Goal: Transaction & Acquisition: Purchase product/service

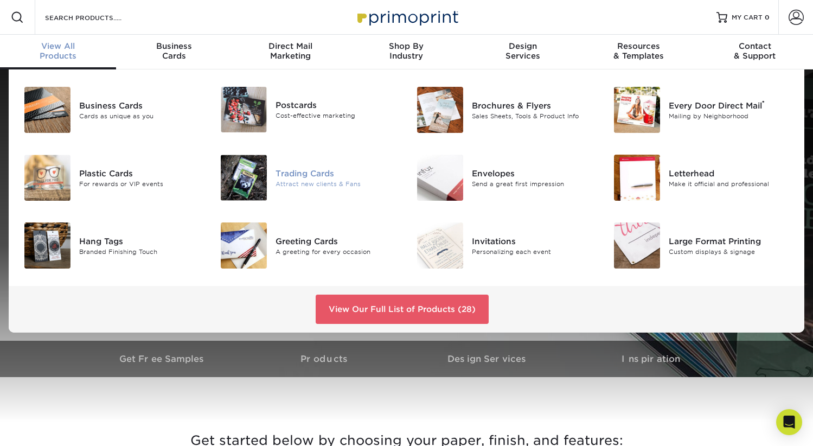
click at [298, 169] on div "Trading Cards" at bounding box center [337, 173] width 123 height 12
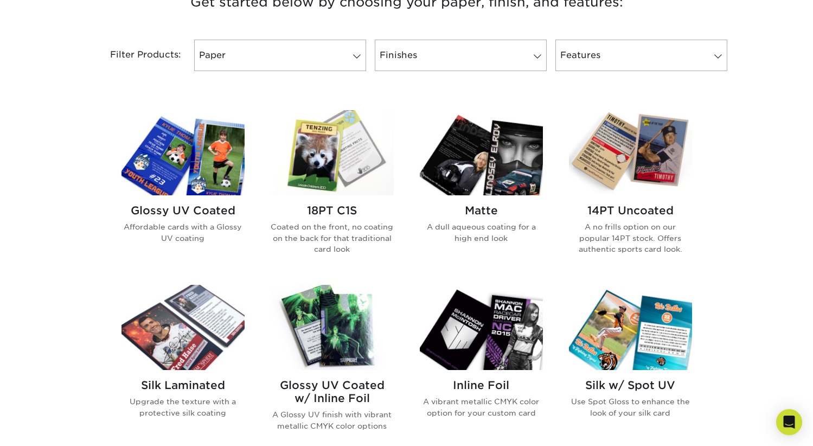
scroll to position [433, 0]
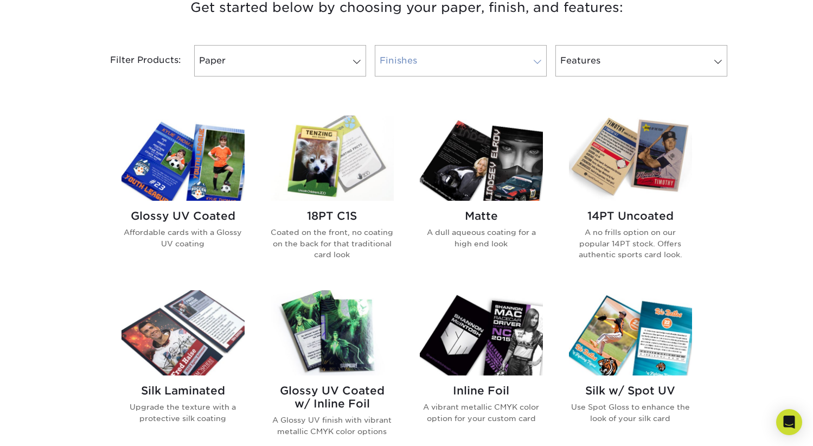
click at [455, 74] on link "Finishes" at bounding box center [461, 60] width 172 height 31
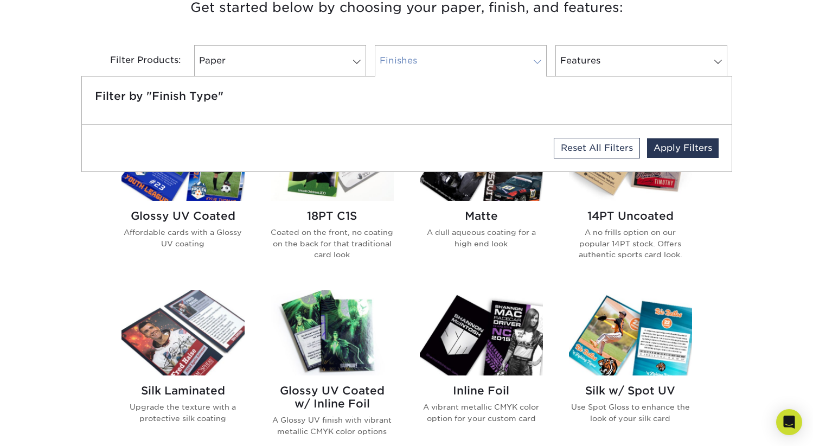
click at [535, 61] on span at bounding box center [537, 62] width 15 height 9
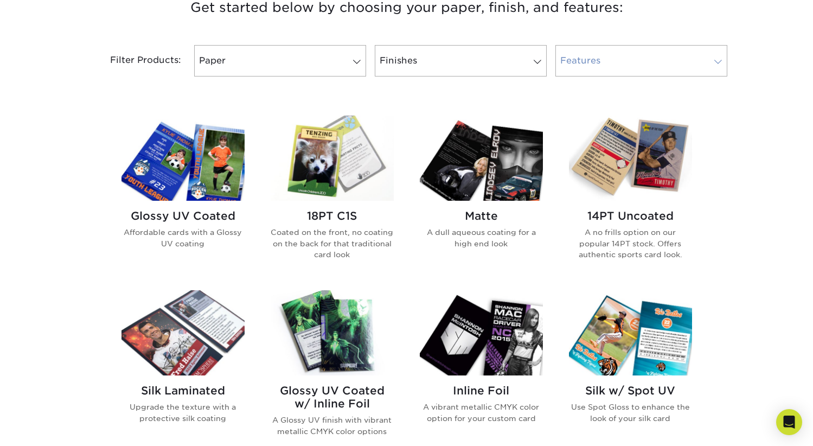
click at [599, 58] on link "Features" at bounding box center [642, 60] width 172 height 31
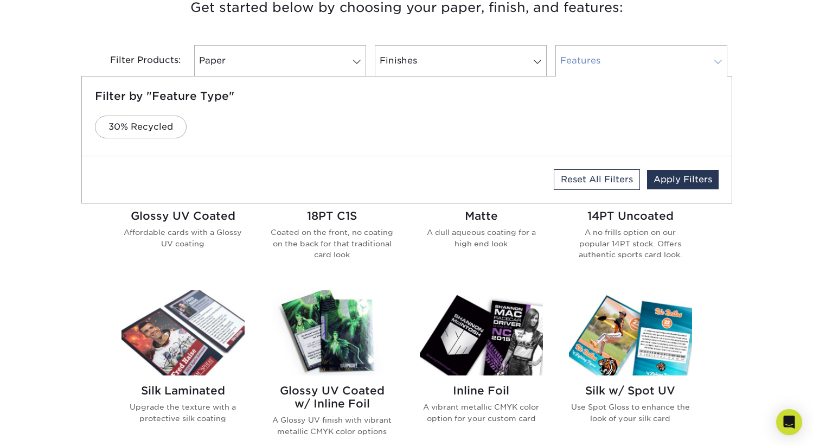
click at [599, 58] on link "Features" at bounding box center [642, 60] width 172 height 31
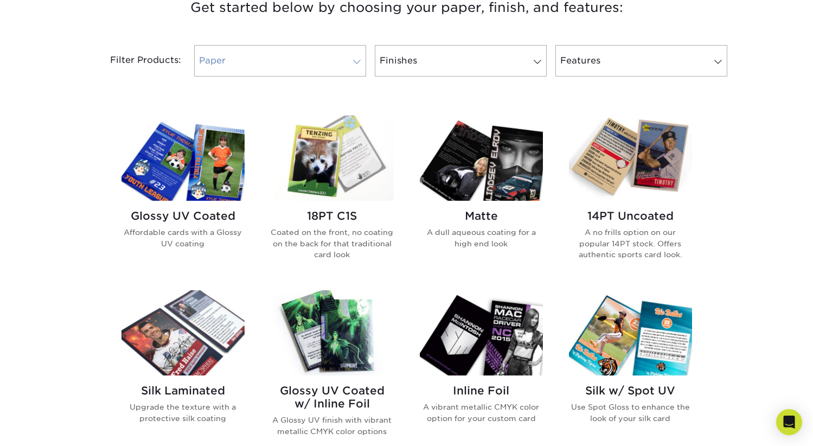
click at [361, 62] on span at bounding box center [356, 62] width 15 height 9
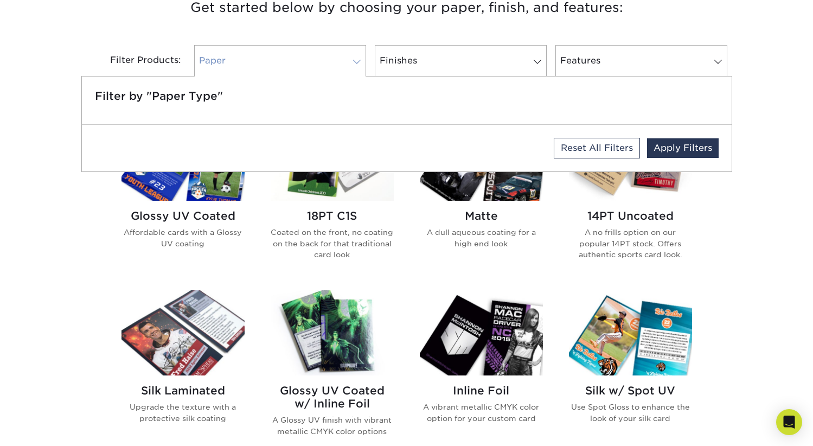
click at [361, 62] on span at bounding box center [356, 62] width 15 height 9
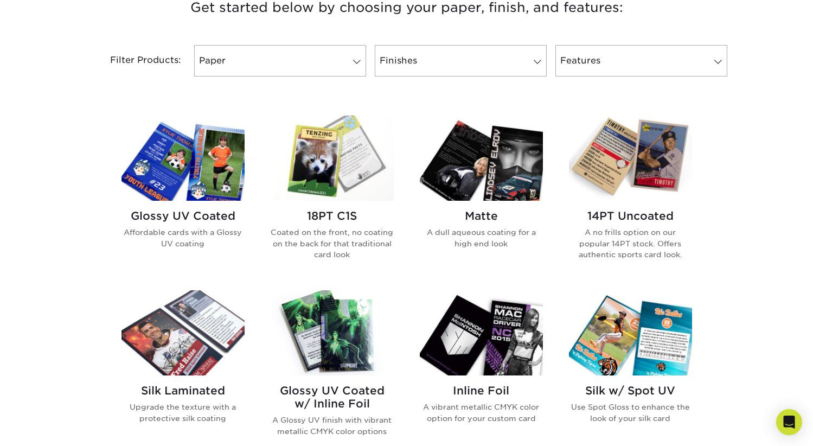
click at [490, 173] on img at bounding box center [481, 158] width 123 height 85
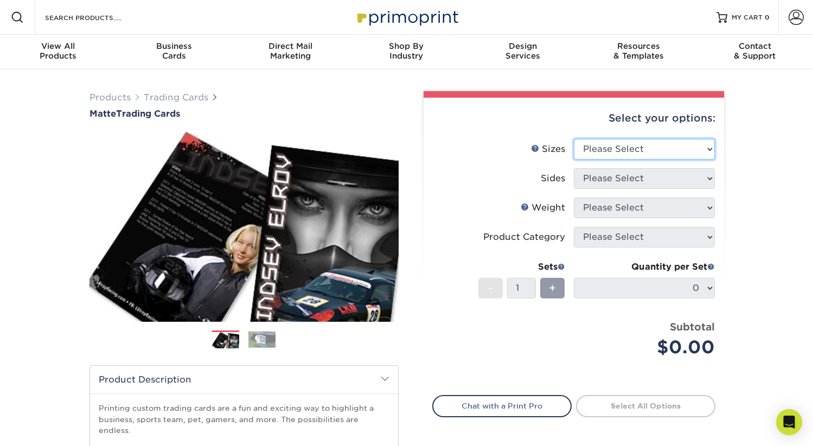
click at [709, 153] on select "Please Select 2.5" x 3.5"" at bounding box center [644, 149] width 141 height 21
select select "2.50x3.50"
click at [574, 139] on select "Please Select 2.5" x 3.5"" at bounding box center [644, 149] width 141 height 21
click at [711, 178] on select "Please Select Print Both Sides Print Front Only" at bounding box center [644, 178] width 141 height 21
select select "13abbda7-1d64-4f25-8bb2-c179b224825d"
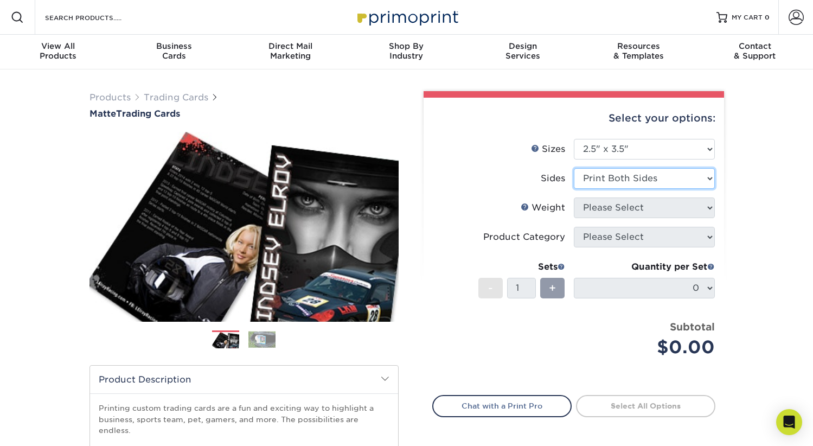
click at [574, 168] on select "Please Select Print Both Sides Print Front Only" at bounding box center [644, 178] width 141 height 21
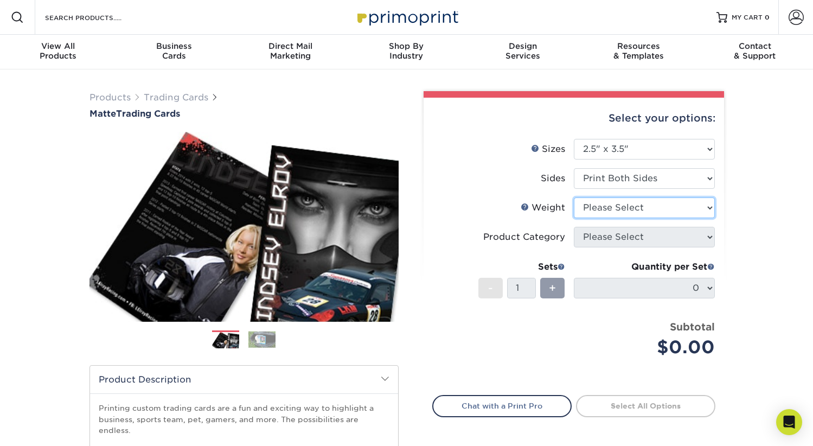
click at [706, 206] on select "Please Select 16PT 14PT" at bounding box center [644, 207] width 141 height 21
select select "16PT"
click at [574, 197] on select "Please Select 16PT 14PT" at bounding box center [644, 207] width 141 height 21
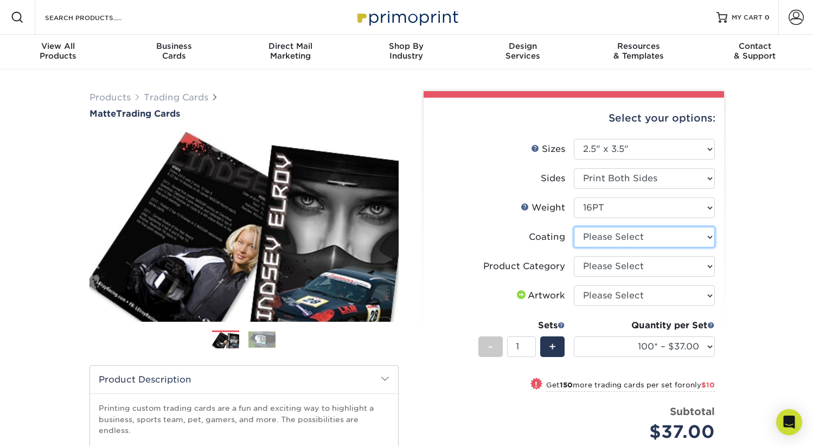
click at [698, 237] on select at bounding box center [644, 237] width 141 height 21
select select "121bb7b5-3b4d-429f-bd8d-bbf80e953313"
click at [574, 227] on select at bounding box center [644, 237] width 141 height 21
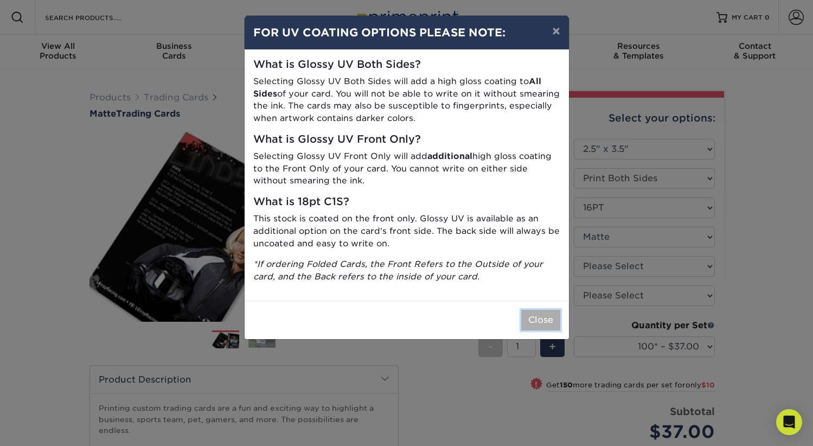
click at [547, 316] on button "Close" at bounding box center [540, 320] width 39 height 21
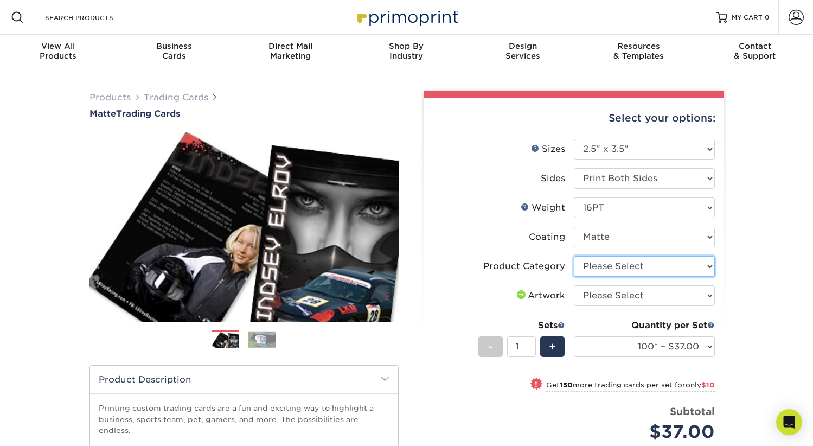
click at [678, 266] on select "Please Select Trading Cards" at bounding box center [644, 266] width 141 height 21
select select "c2f9bce9-36c2-409d-b101-c29d9d031e18"
click at [574, 256] on select "Please Select Trading Cards" at bounding box center [644, 266] width 141 height 21
click at [674, 294] on select "Please Select I will upload files I need a design - $100" at bounding box center [644, 295] width 141 height 21
select select "upload"
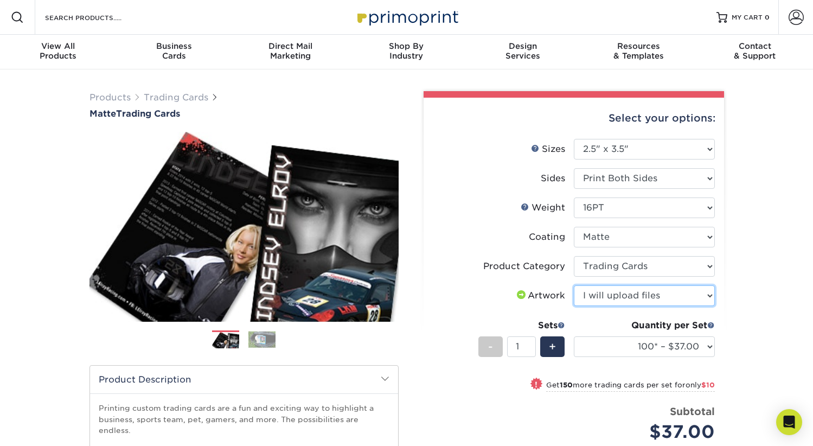
click at [574, 285] on select "Please Select I will upload files I need a design - $100" at bounding box center [644, 295] width 141 height 21
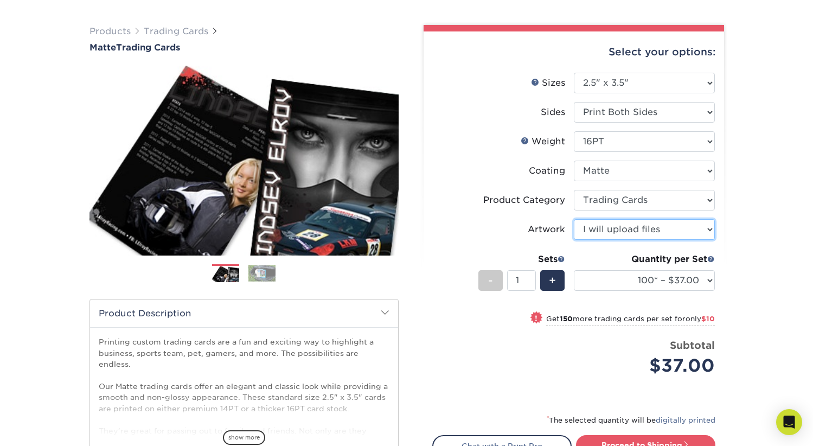
scroll to position [79, 0]
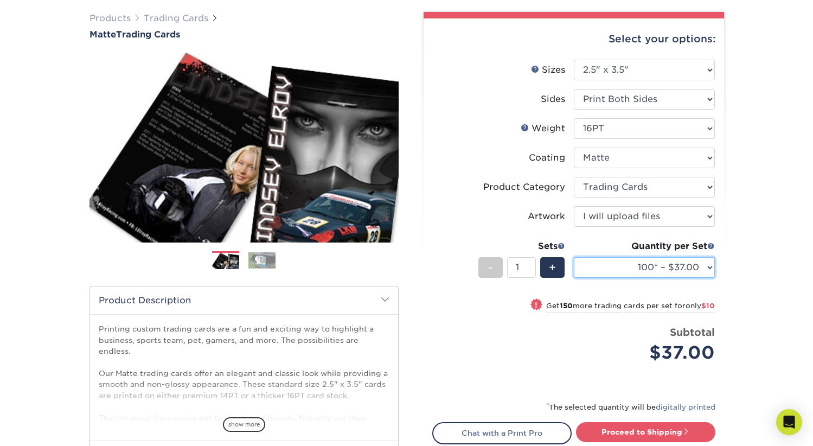
click at [707, 261] on select "100* – $37.00 250* – $47.00 500* – $58.00 1000 – $71.00 2500 – $141.00 5000 – $…" at bounding box center [644, 267] width 141 height 21
click at [574, 257] on select "100* – $37.00 250* – $47.00 500* – $58.00 1000 – $71.00 2500 – $141.00 5000 – $…" at bounding box center [644, 267] width 141 height 21
click at [523, 266] on input "1" at bounding box center [521, 267] width 29 height 21
click at [738, 265] on div "Products Trading Cards Matte Trading Cards" at bounding box center [406, 279] width 813 height 579
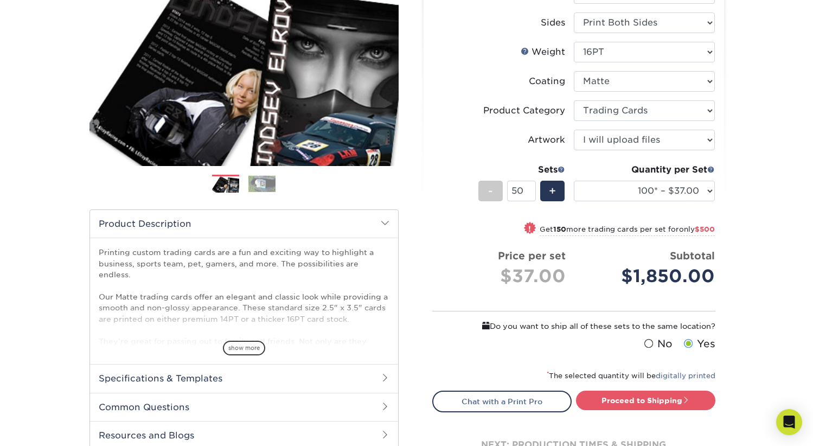
scroll to position [158, 0]
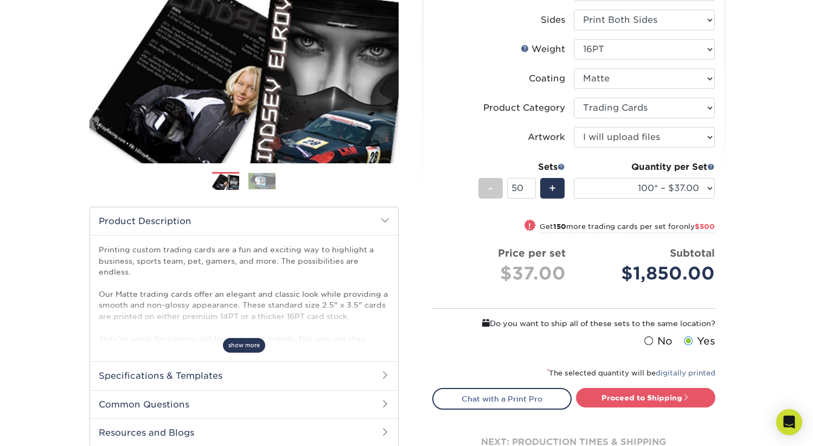
click at [246, 348] on span "show more" at bounding box center [244, 345] width 42 height 15
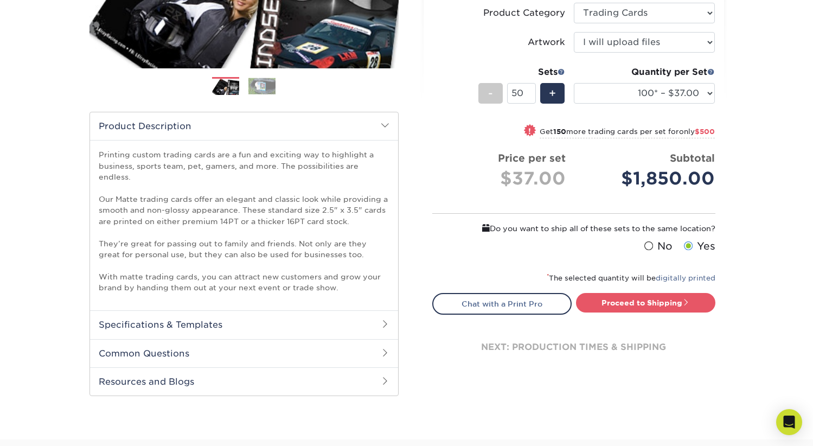
scroll to position [260, 0]
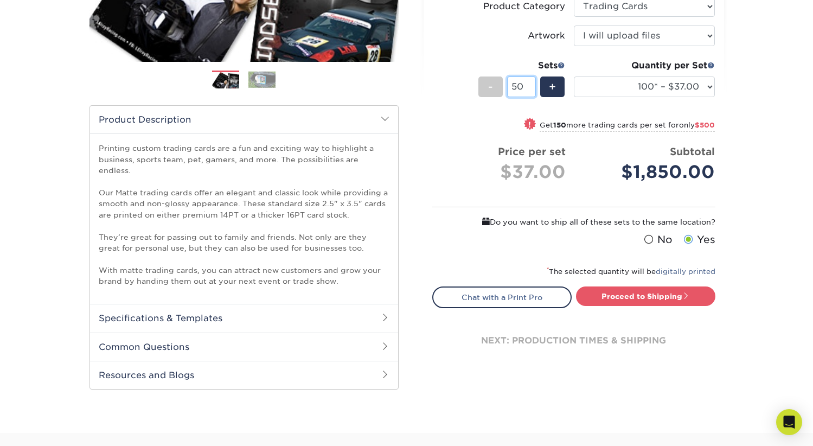
click at [524, 87] on input "50" at bounding box center [521, 86] width 29 height 21
type input "50"
click at [781, 110] on div "Products Trading Cards Matte Trading Cards" at bounding box center [406, 121] width 813 height 623
click at [532, 83] on input "50" at bounding box center [521, 86] width 29 height 21
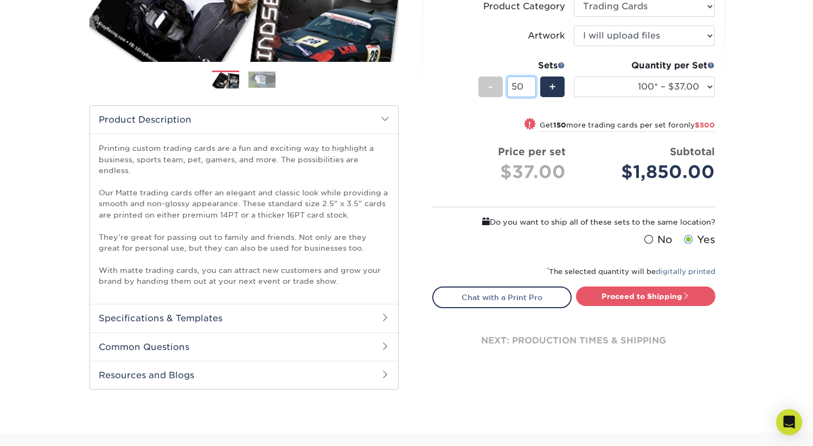
click at [532, 83] on input "50" at bounding box center [521, 86] width 29 height 21
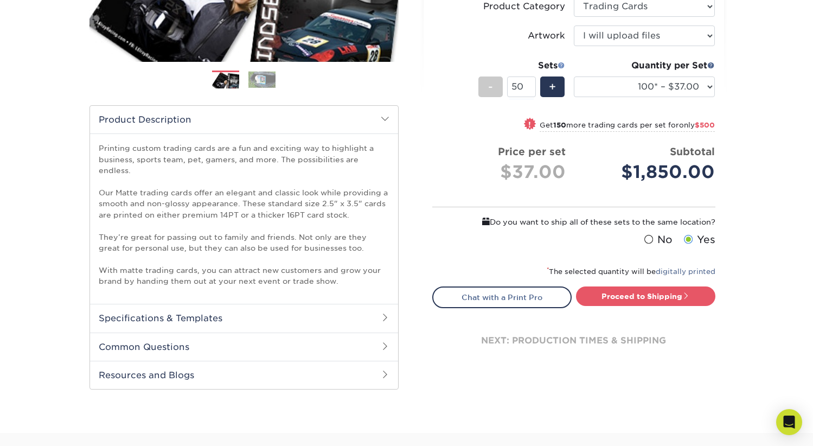
click at [561, 63] on span at bounding box center [562, 65] width 8 height 8
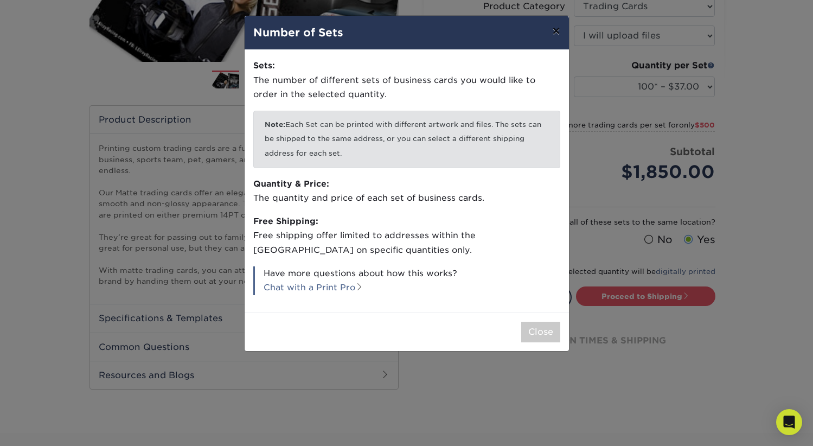
click at [558, 30] on button "×" at bounding box center [556, 31] width 25 height 30
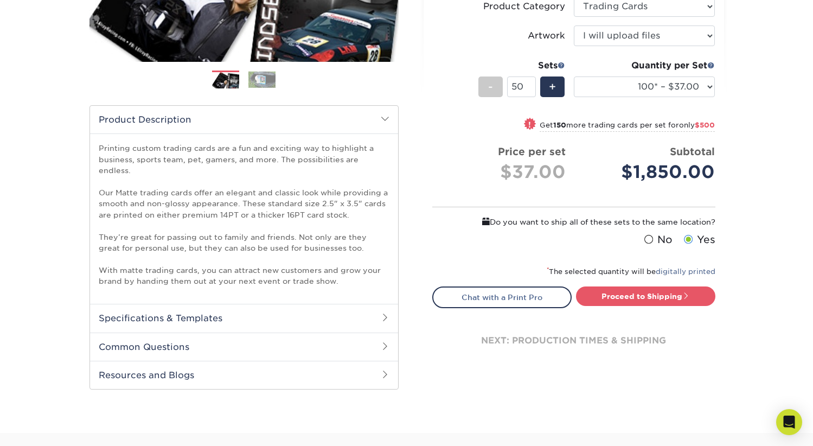
click at [769, 213] on div "Products Trading Cards Matte Trading Cards" at bounding box center [406, 121] width 813 height 623
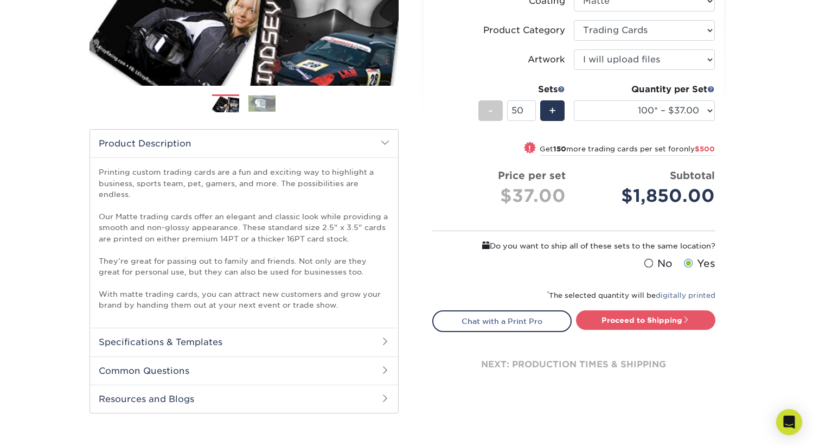
scroll to position [0, 0]
